Goal: Find specific page/section: Find specific page/section

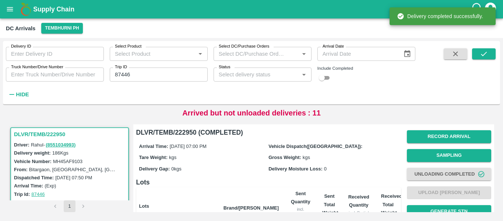
scroll to position [94, 0]
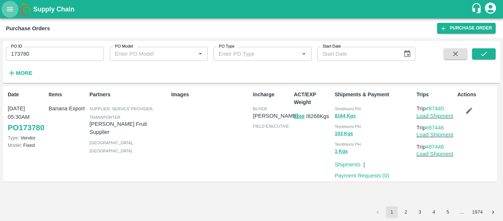
click at [10, 6] on icon "open drawer" at bounding box center [10, 9] width 8 height 8
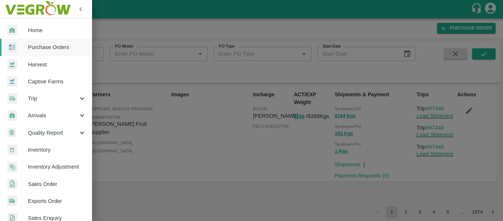
scroll to position [199, 0]
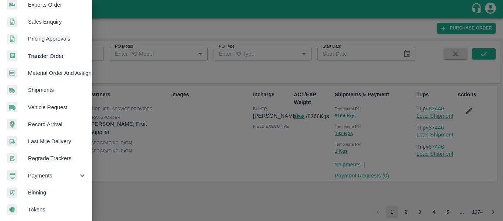
click at [50, 177] on div "Payments" at bounding box center [46, 175] width 92 height 17
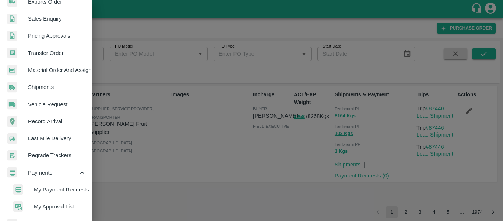
click at [64, 189] on span "My Payment Requests" at bounding box center [60, 189] width 52 height 8
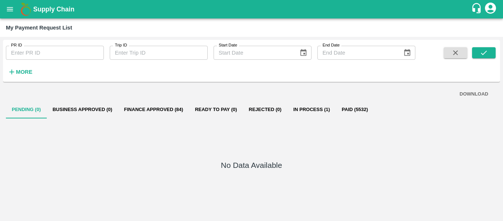
click at [168, 108] on button "Finance Approved (84)" at bounding box center [153, 110] width 71 height 18
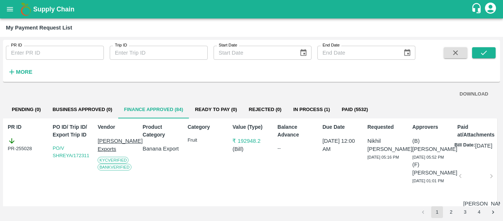
click at [11, 13] on icon "open drawer" at bounding box center [10, 9] width 8 height 8
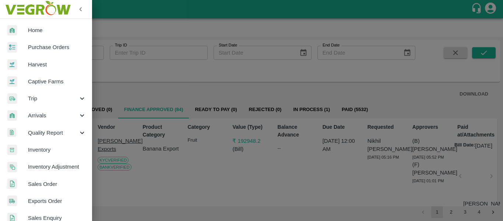
click at [42, 49] on span "Purchase Orders" at bounding box center [57, 47] width 58 height 8
